Goal: Information Seeking & Learning: Learn about a topic

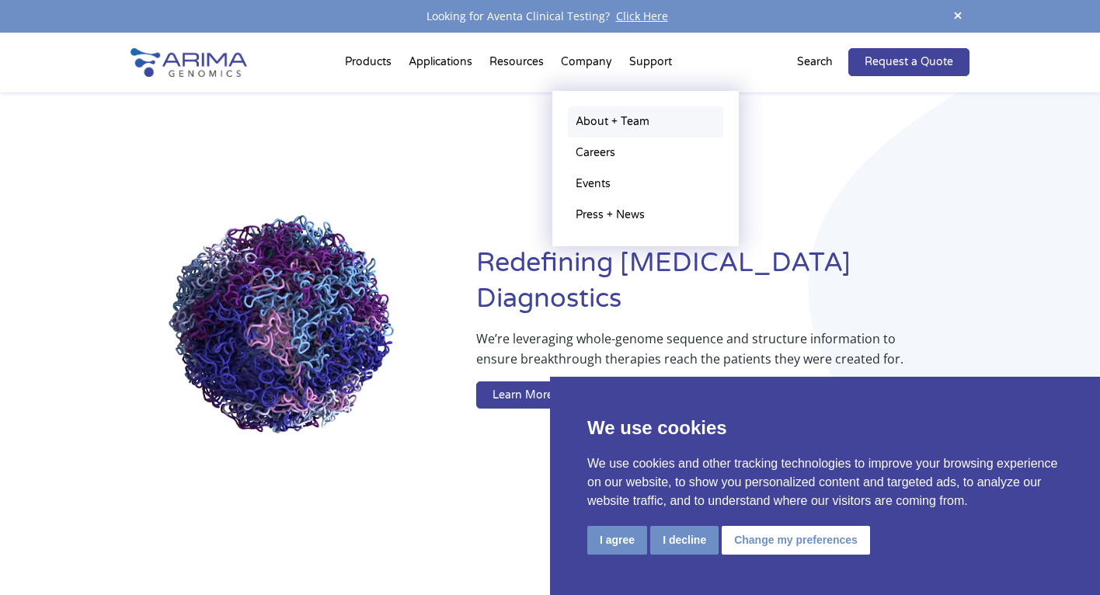
click at [598, 116] on link "About + Team" at bounding box center [645, 121] width 155 height 31
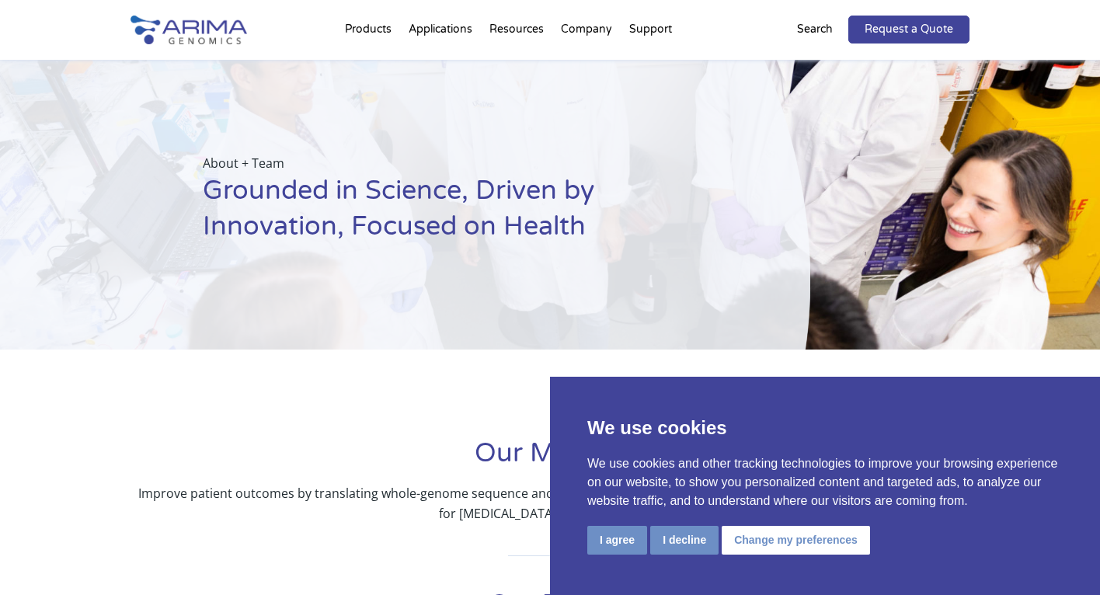
click at [625, 548] on button "I agree" at bounding box center [617, 540] width 60 height 29
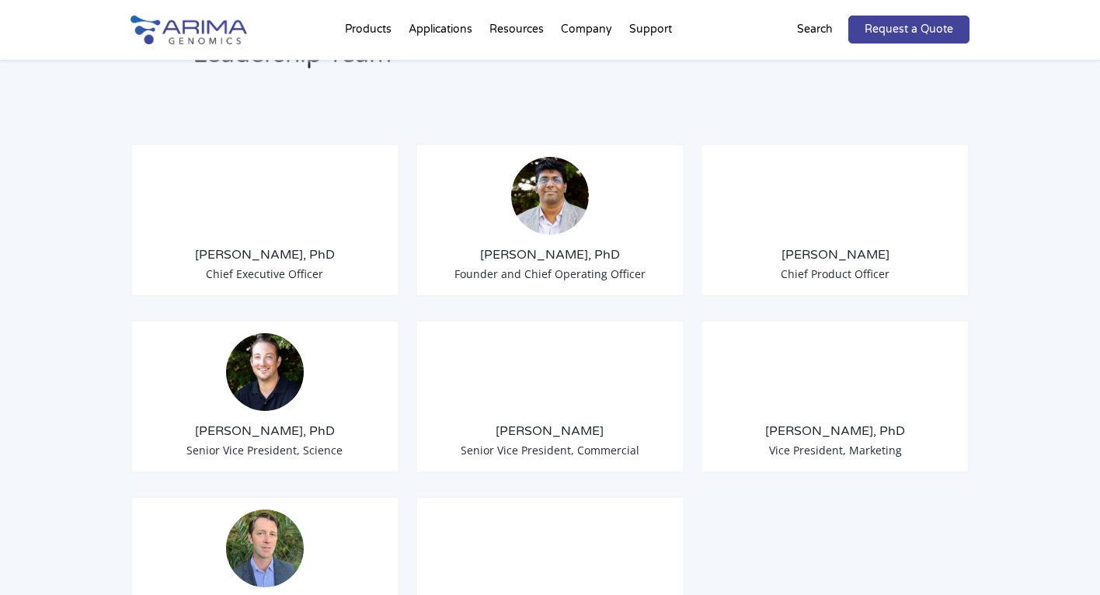
scroll to position [1197, 0]
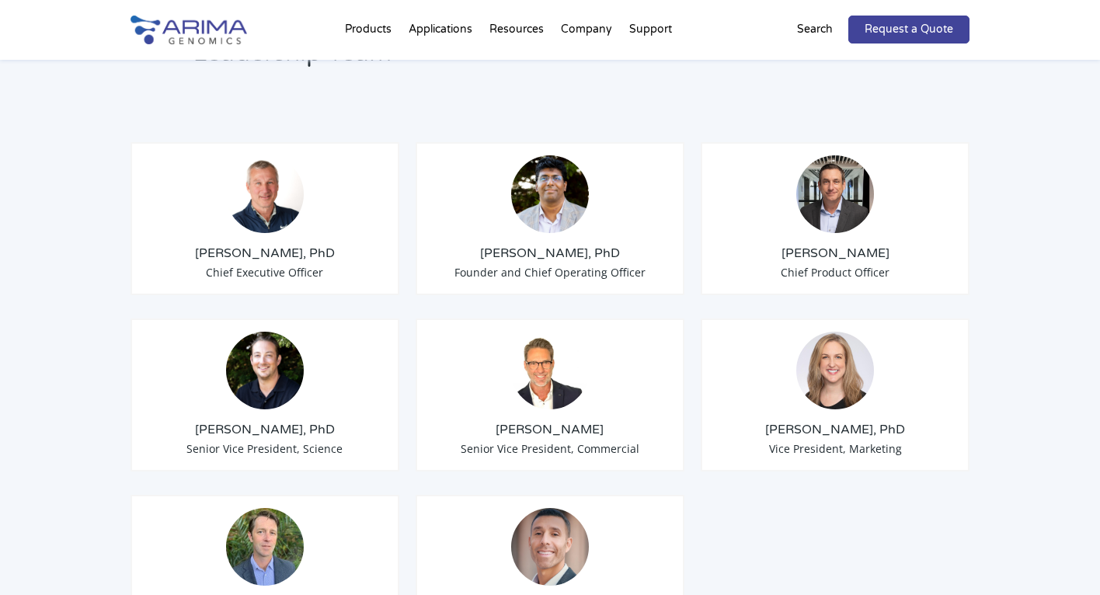
click at [251, 203] on img at bounding box center [265, 194] width 78 height 78
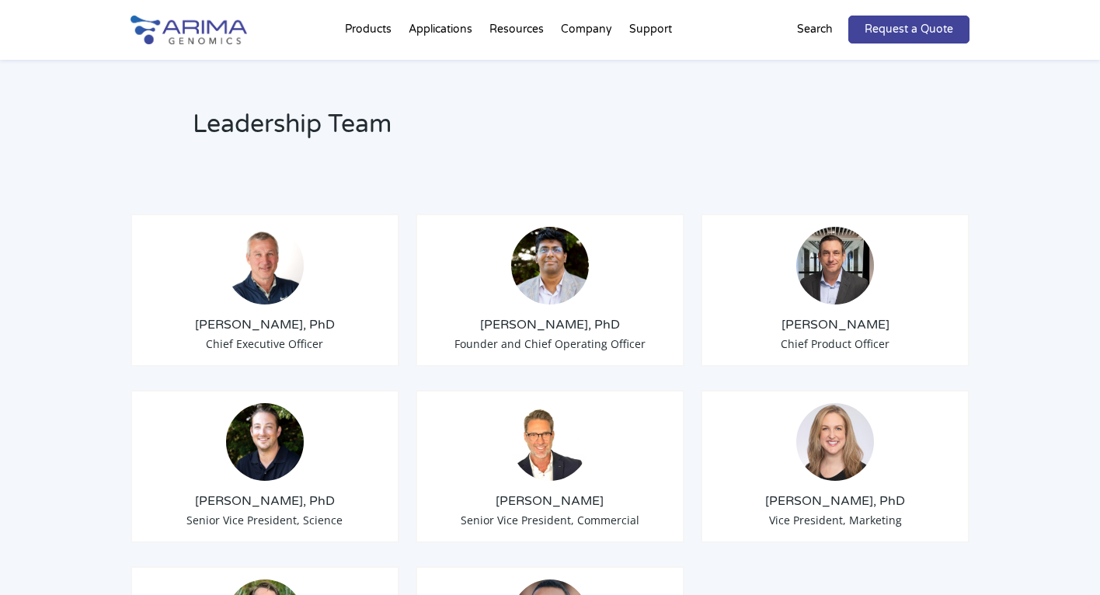
scroll to position [1108, 0]
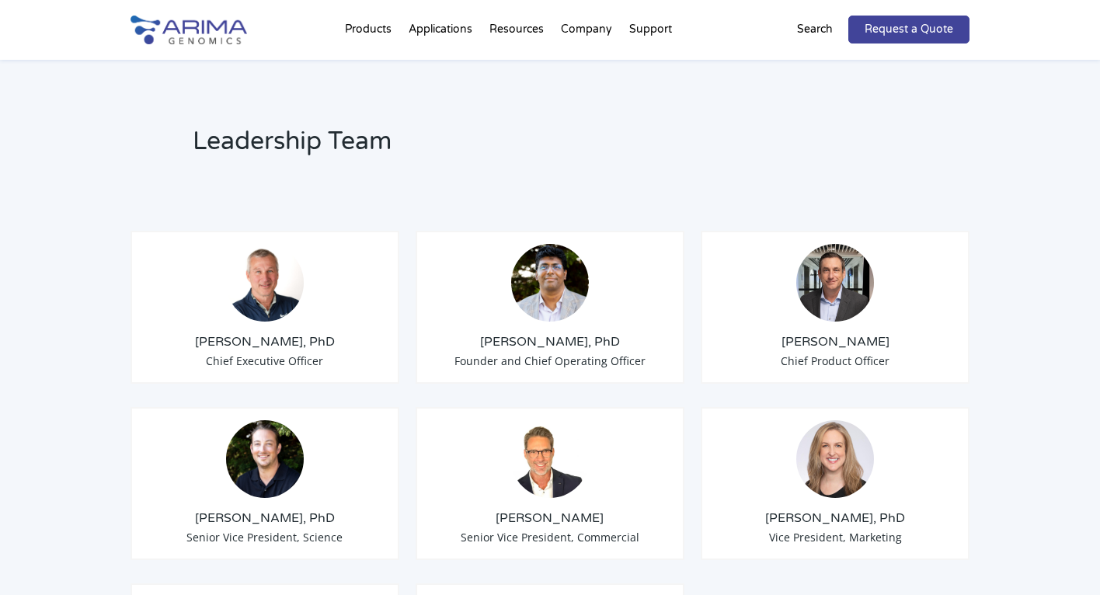
click at [249, 273] on img at bounding box center [265, 283] width 78 height 78
click at [250, 265] on img at bounding box center [265, 283] width 78 height 78
click at [258, 333] on h3 "Tom Willis, PhD" at bounding box center [265, 341] width 242 height 17
click at [258, 354] on span "Chief Executive Officer" at bounding box center [264, 361] width 117 height 15
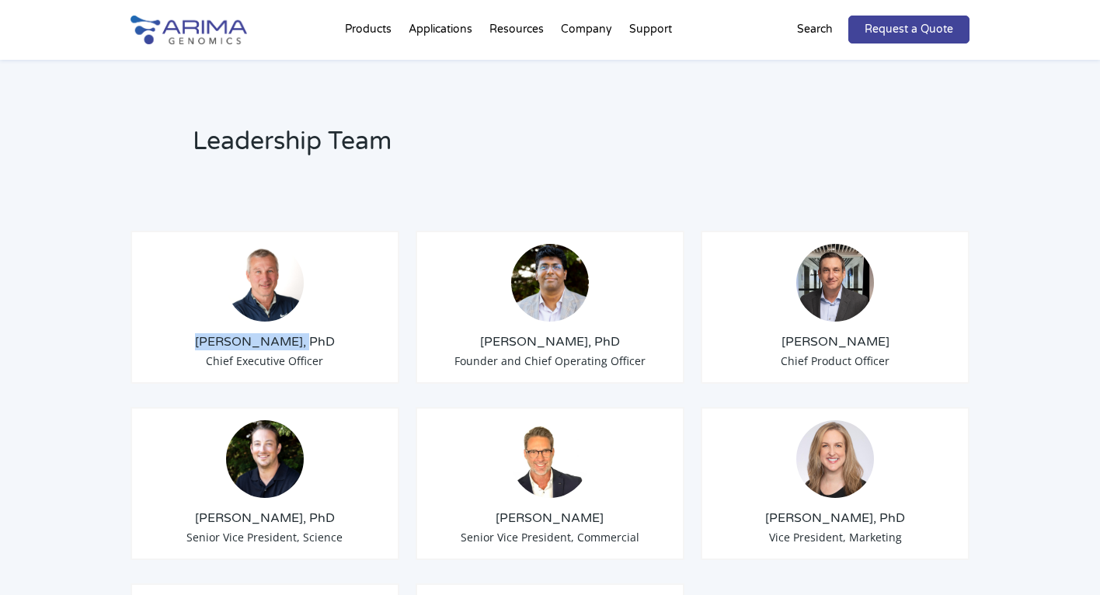
drag, startPoint x: 218, startPoint y: 321, endPoint x: 320, endPoint y: 317, distance: 101.9
click at [320, 333] on h3 "Tom Willis, PhD" at bounding box center [265, 341] width 242 height 17
copy h3 "Tom Willis, PhD"
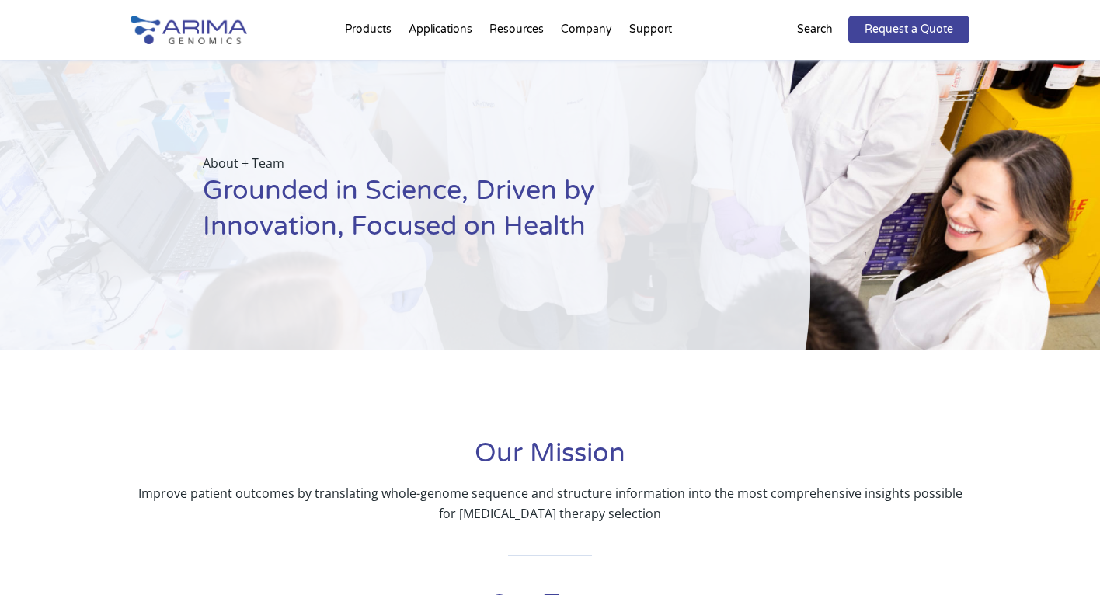
scroll to position [0, 0]
click at [346, 194] on h1 "Grounded in Science, Driven by Innovation, Focused on Health" at bounding box center [468, 214] width 530 height 83
click at [209, 37] on img at bounding box center [189, 30] width 117 height 29
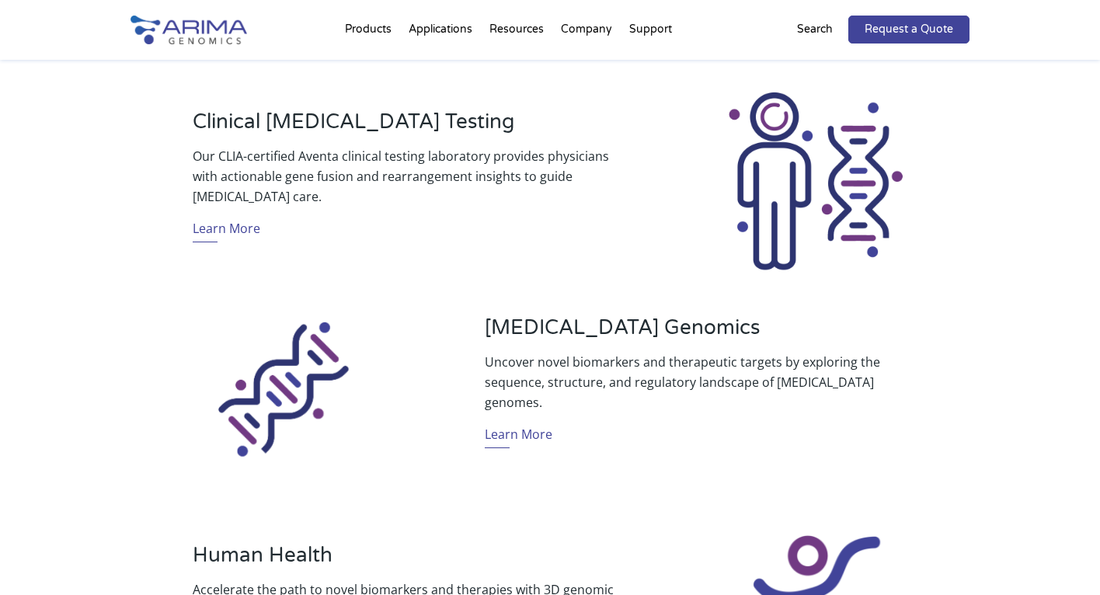
scroll to position [557, 0]
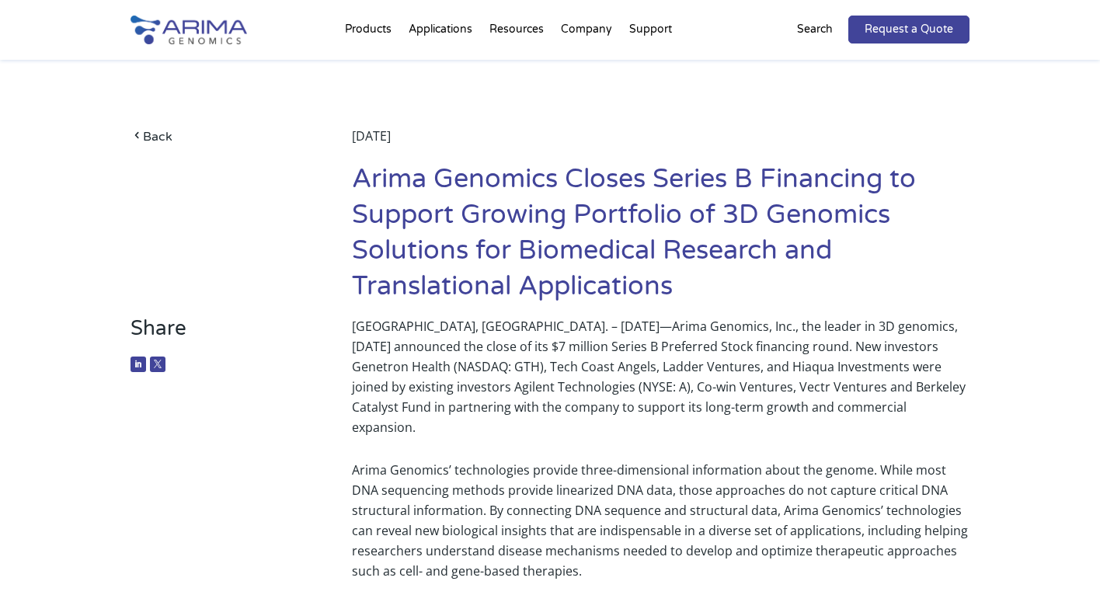
click at [212, 27] on img at bounding box center [189, 30] width 117 height 29
click at [712, 210] on h1 "Arima Genomics Closes Series B Financing to Support Growing Portfolio of 3D Gen…" at bounding box center [661, 239] width 618 height 155
click at [514, 341] on p "San Diego, Calif. – March 15, 2022—Arima Genomics, Inc., the leader in 3D genom…" at bounding box center [661, 376] width 618 height 121
